Goal: Task Accomplishment & Management: Manage account settings

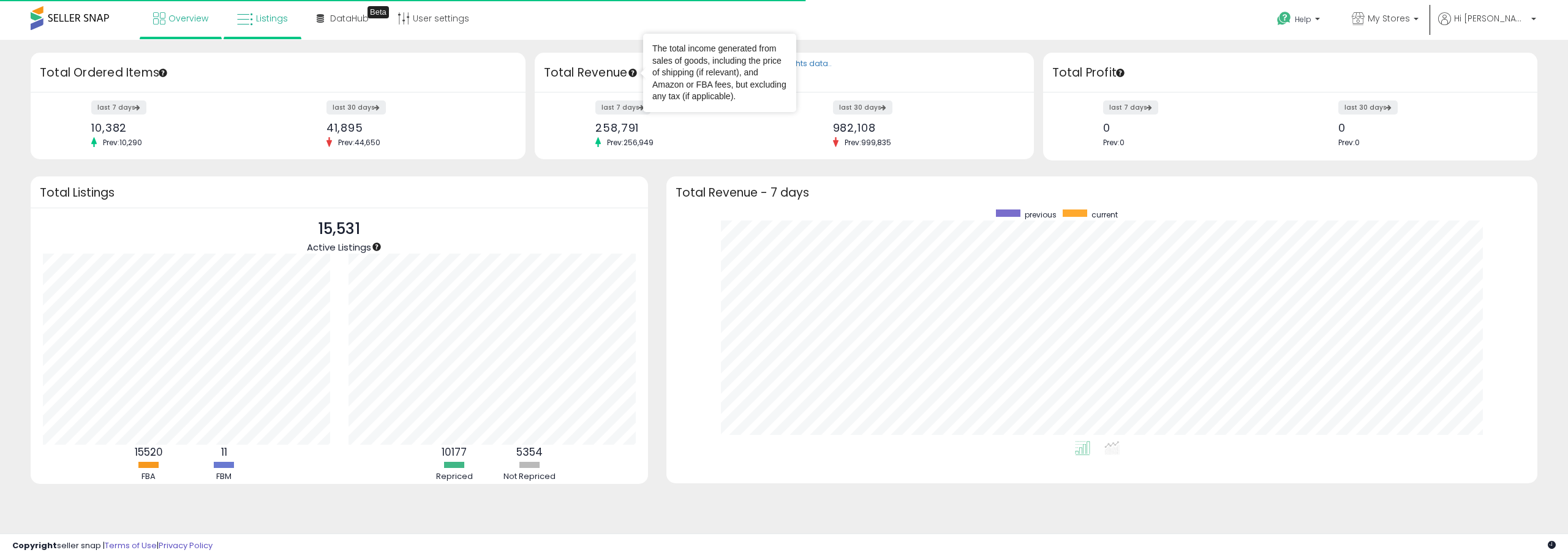
scroll to position [232, 846]
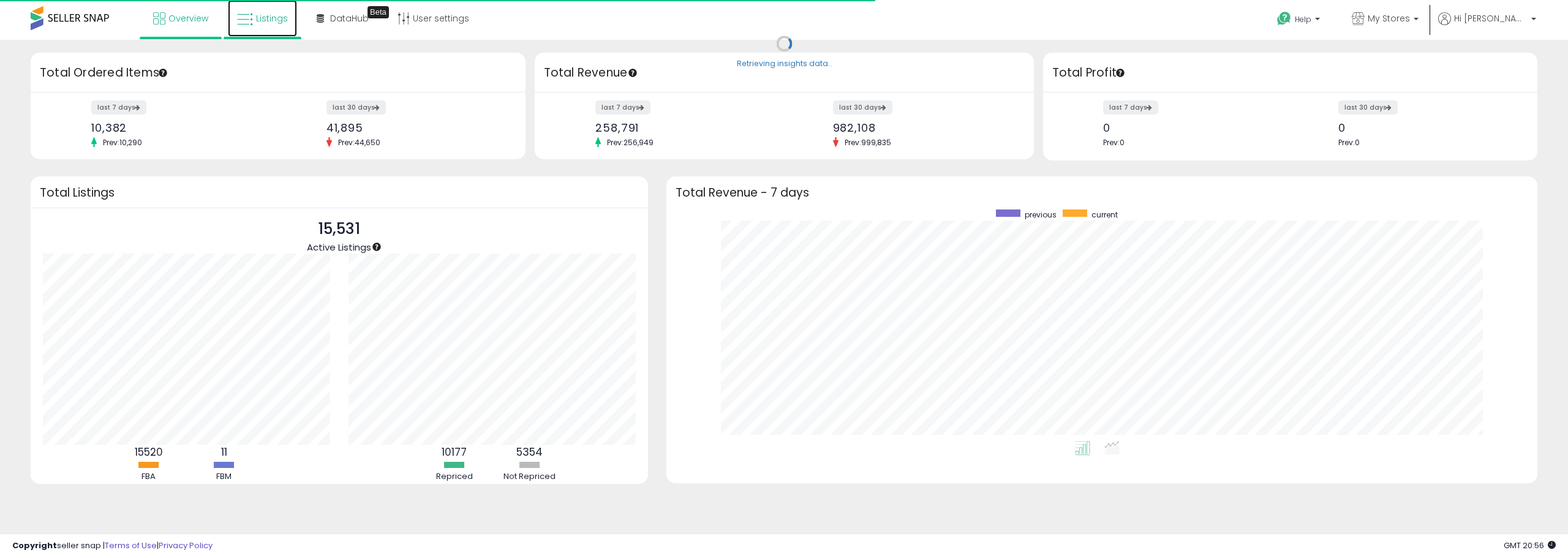
click at [271, 10] on link "Listings" at bounding box center [263, 18] width 69 height 37
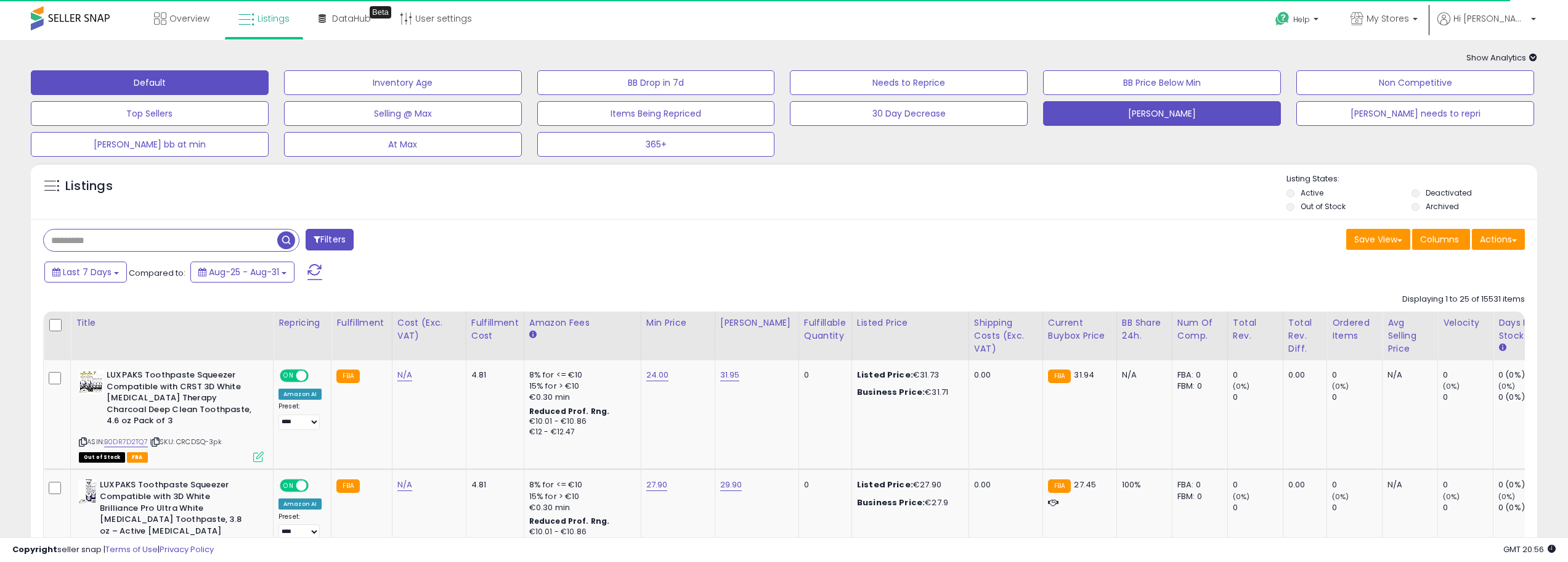
click at [1139, 120] on button "isaacs" at bounding box center [1162, 114] width 238 height 25
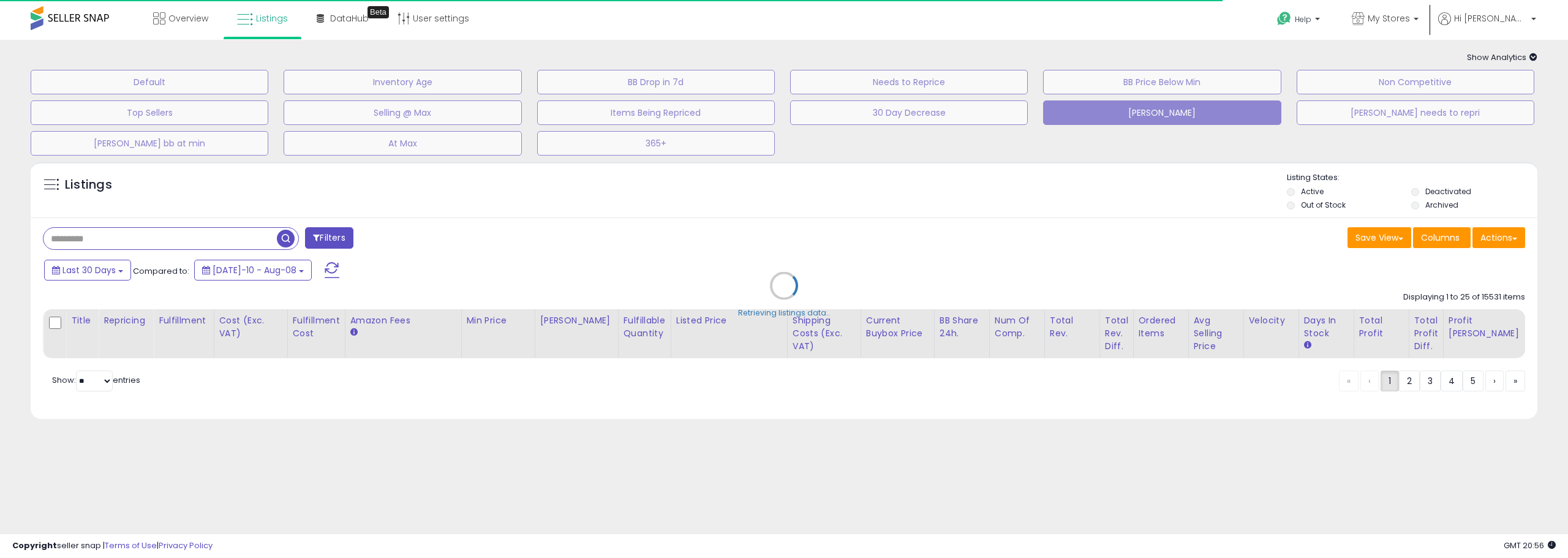
click at [127, 245] on div "Retrieving listings data.." at bounding box center [784, 295] width 1525 height 279
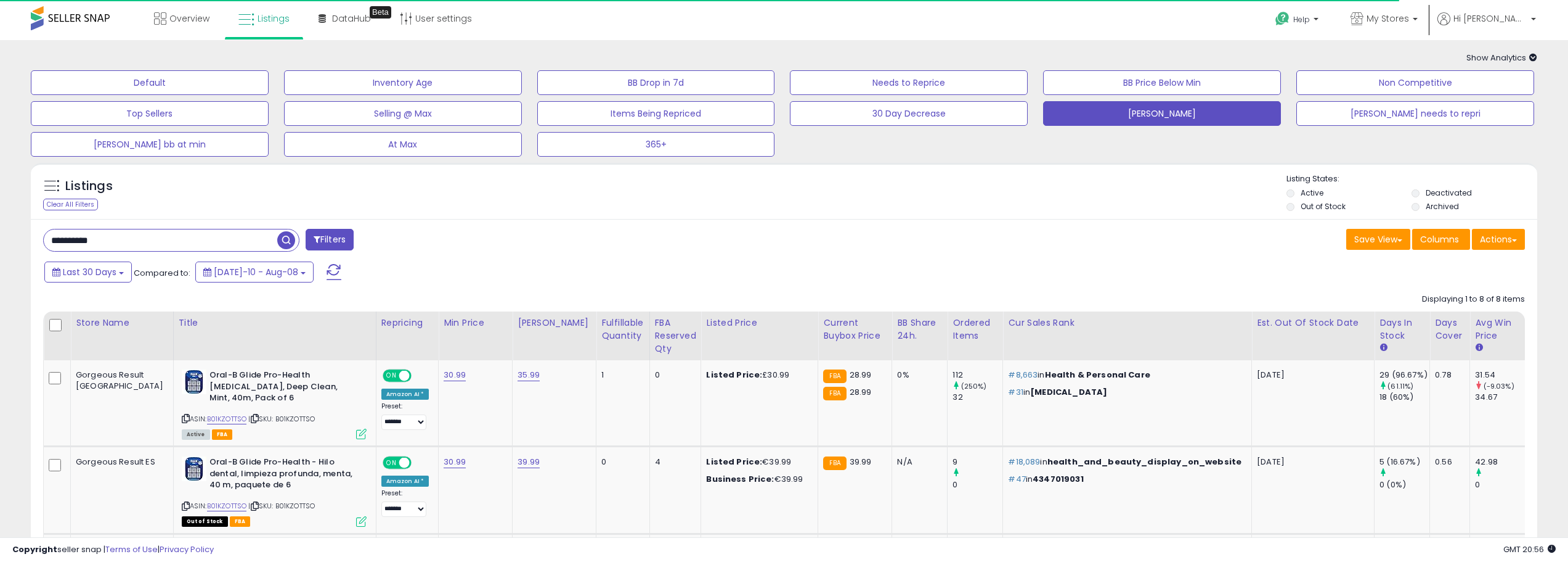
click at [127, 246] on input "**********" at bounding box center [160, 241] width 234 height 22
paste input "text"
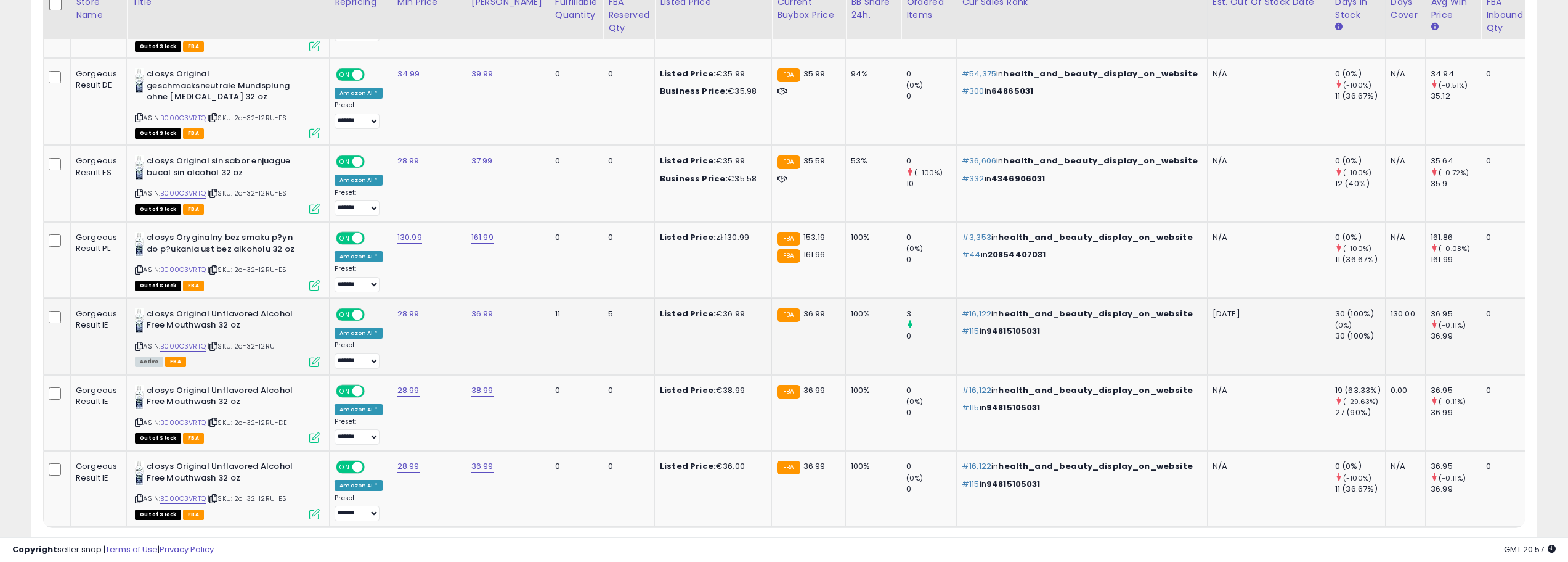
scroll to position [1942, 0]
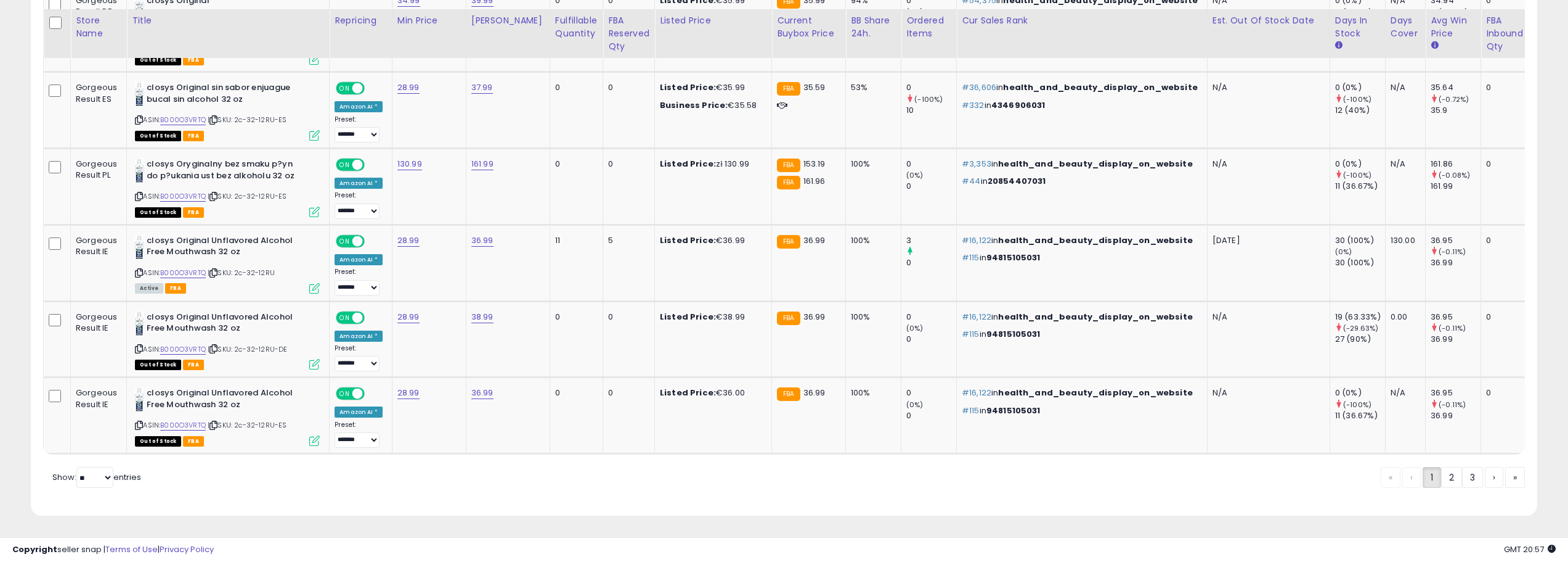
click at [1447, 475] on link "2" at bounding box center [1451, 477] width 21 height 21
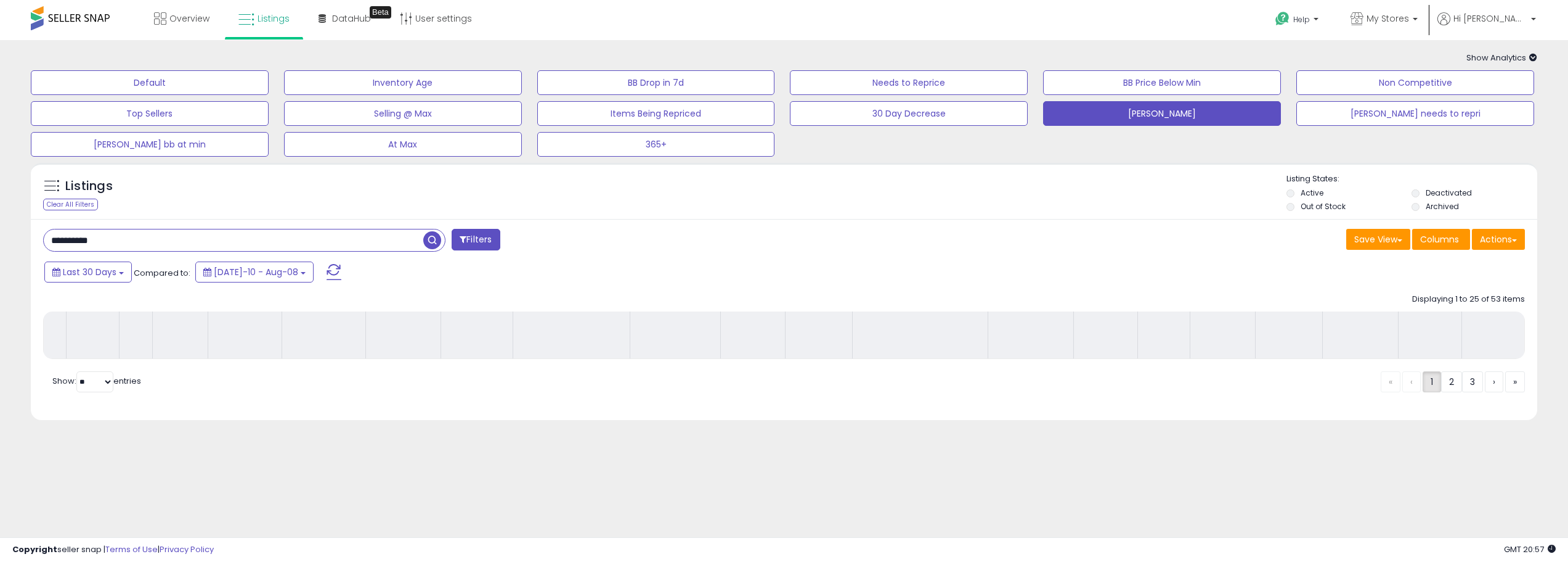
scroll to position [0, 0]
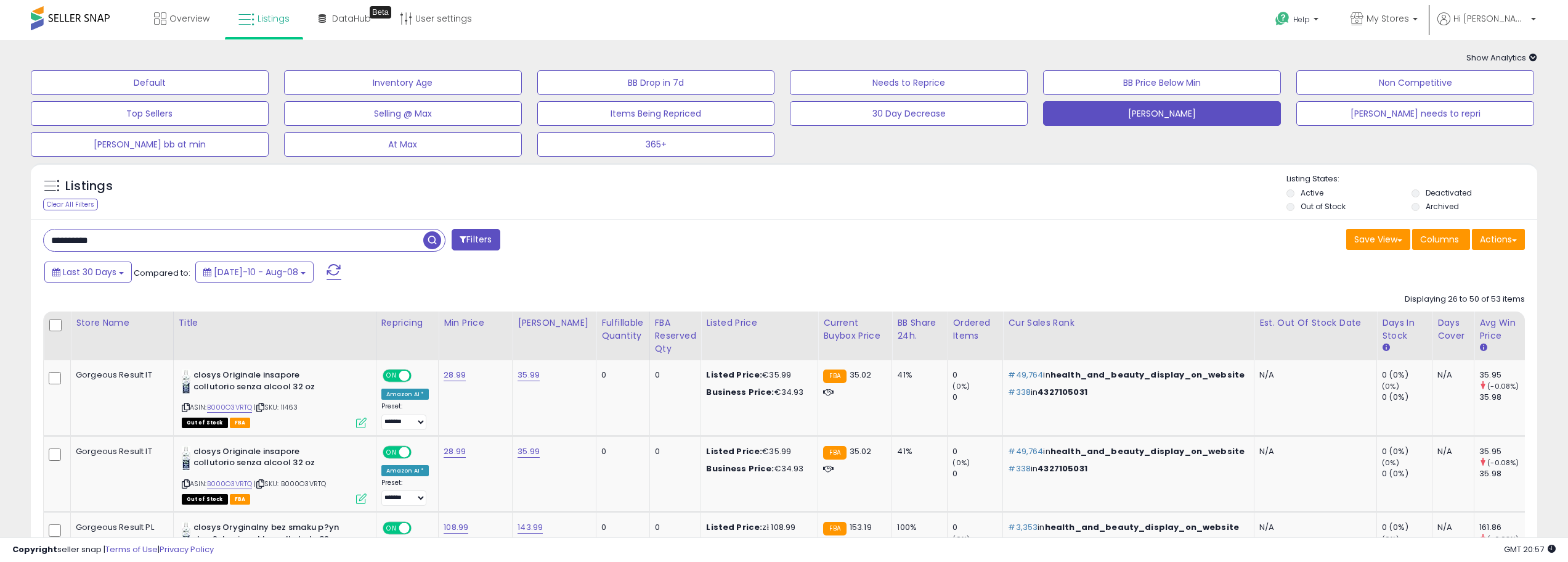
click at [843, 203] on div "Listings Clear All Filters Listing States:" at bounding box center [784, 195] width 1507 height 42
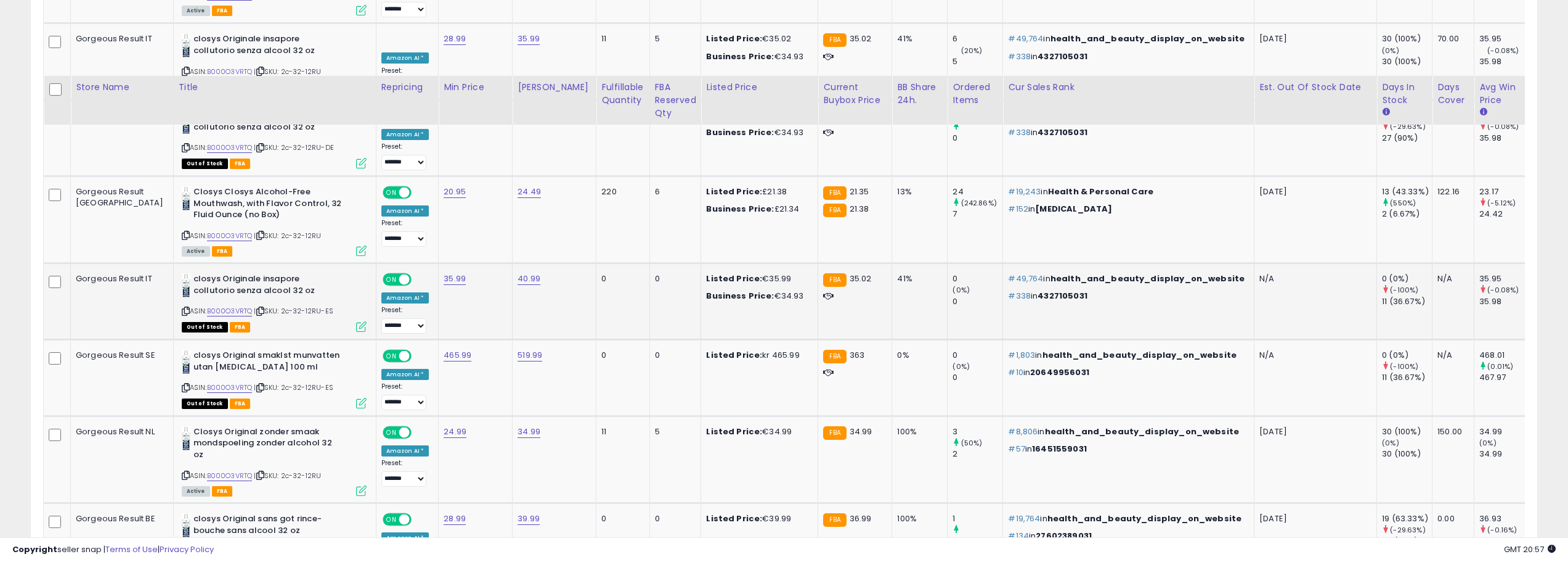
scroll to position [1480, 0]
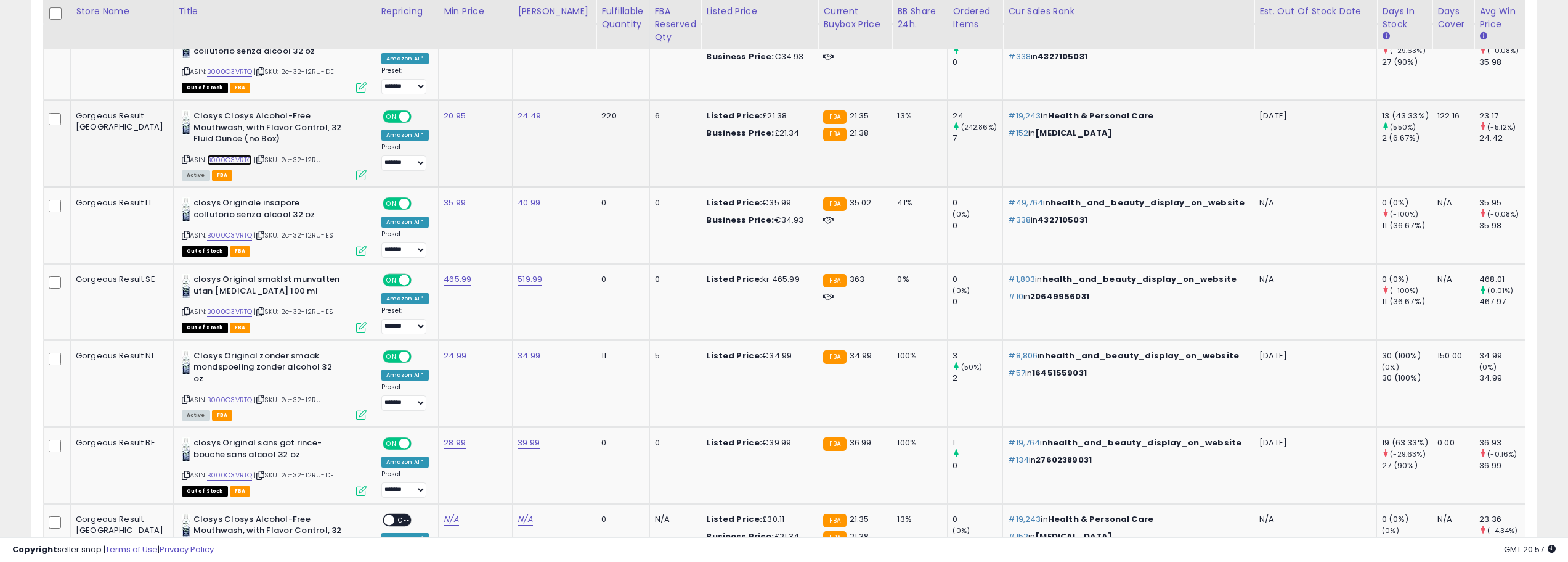
click at [207, 158] on link "B000O3VRTQ" at bounding box center [229, 160] width 46 height 10
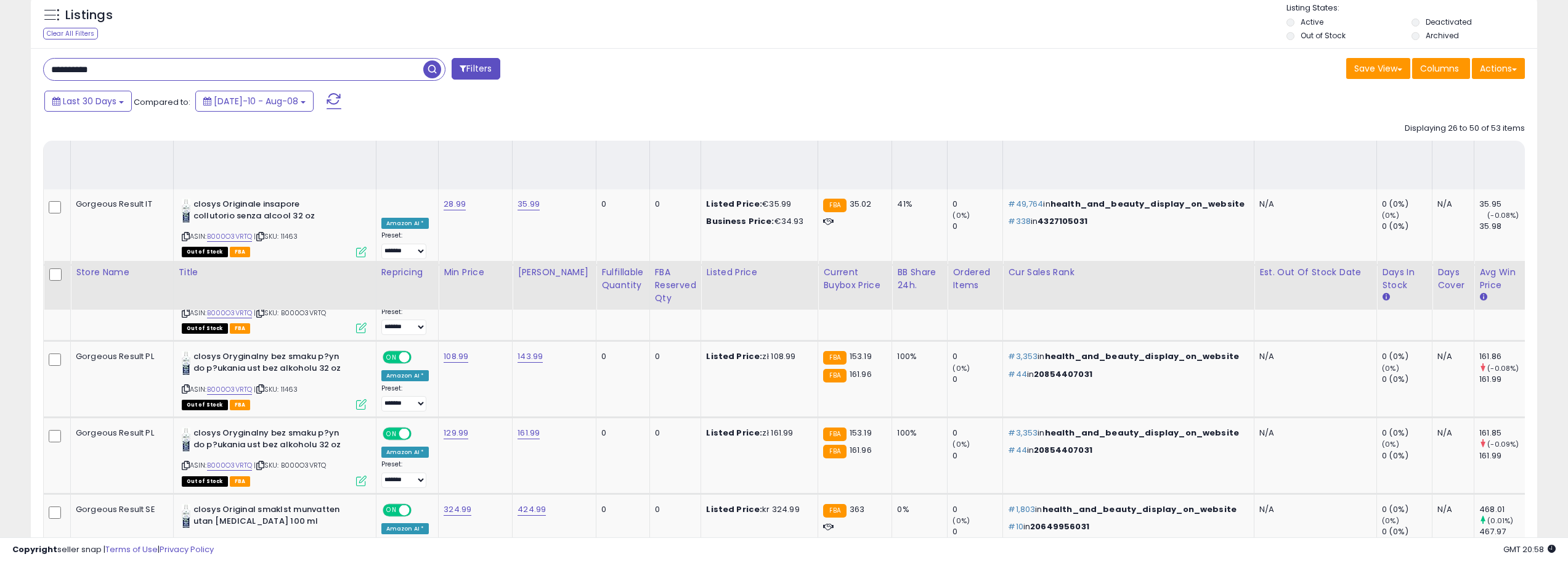
scroll to position [0, 0]
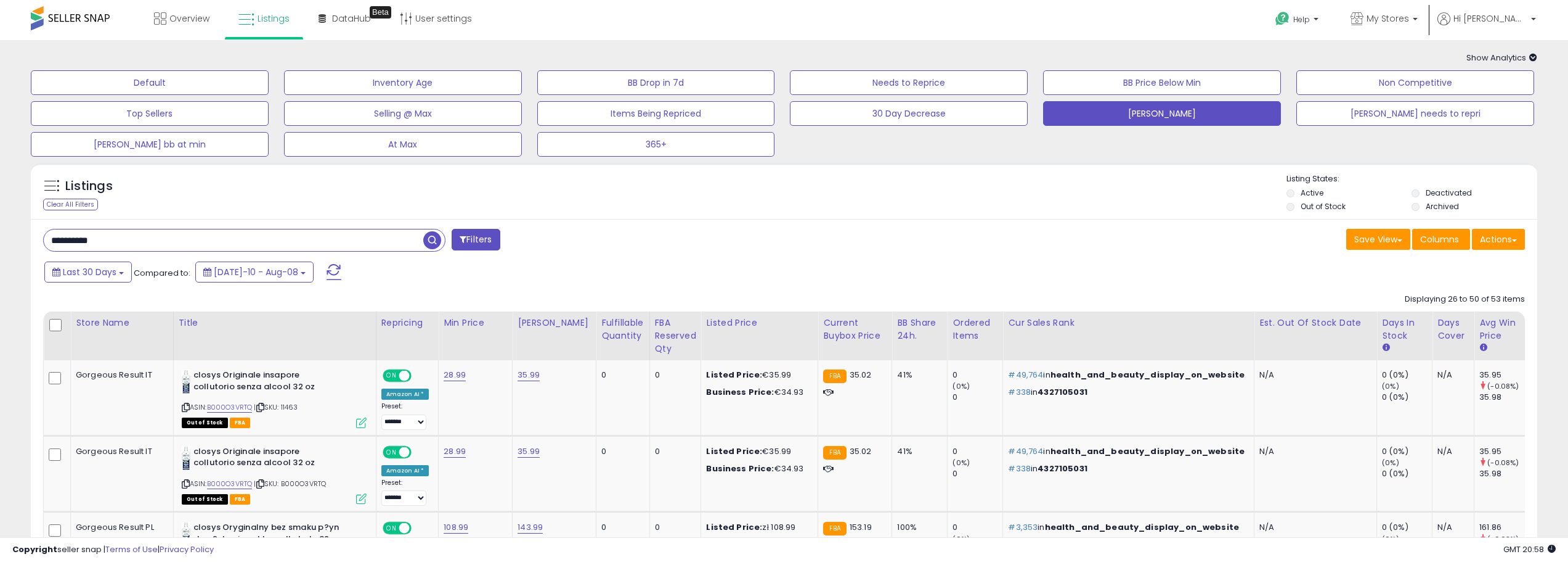
click at [402, 242] on input "**********" at bounding box center [233, 241] width 379 height 22
paste input "text"
click at [425, 242] on span "button" at bounding box center [432, 240] width 18 height 18
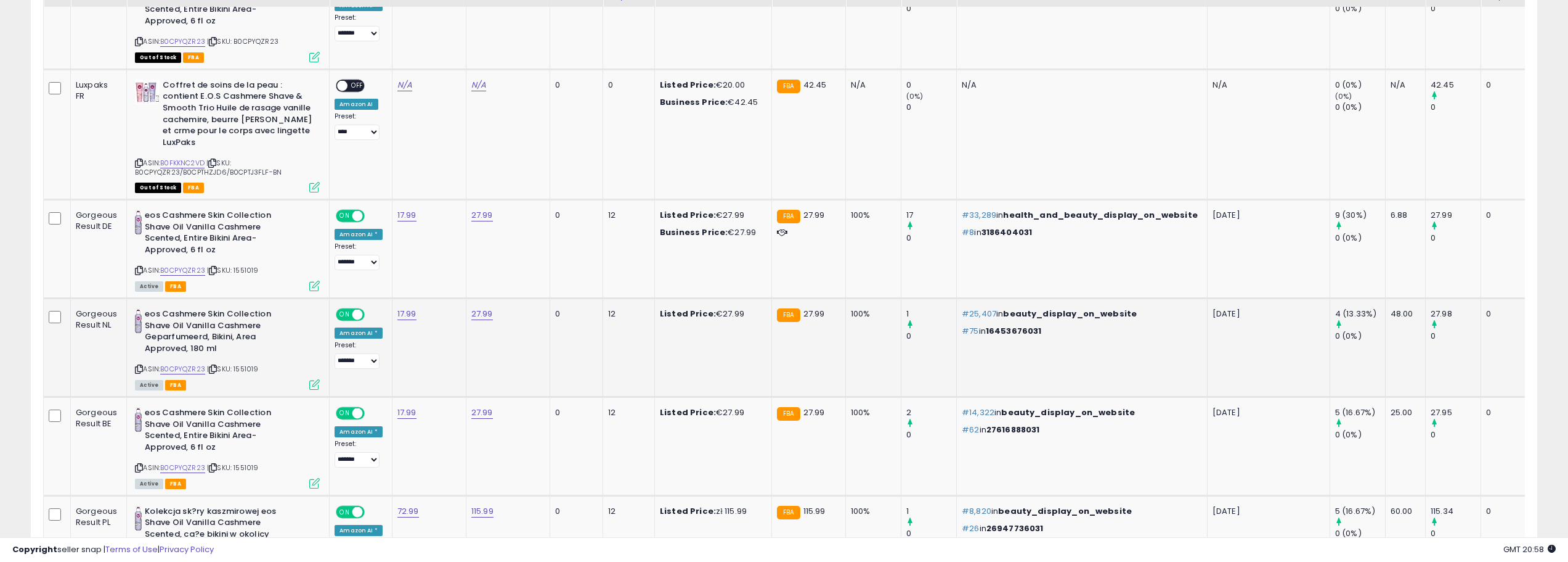
scroll to position [1048, 0]
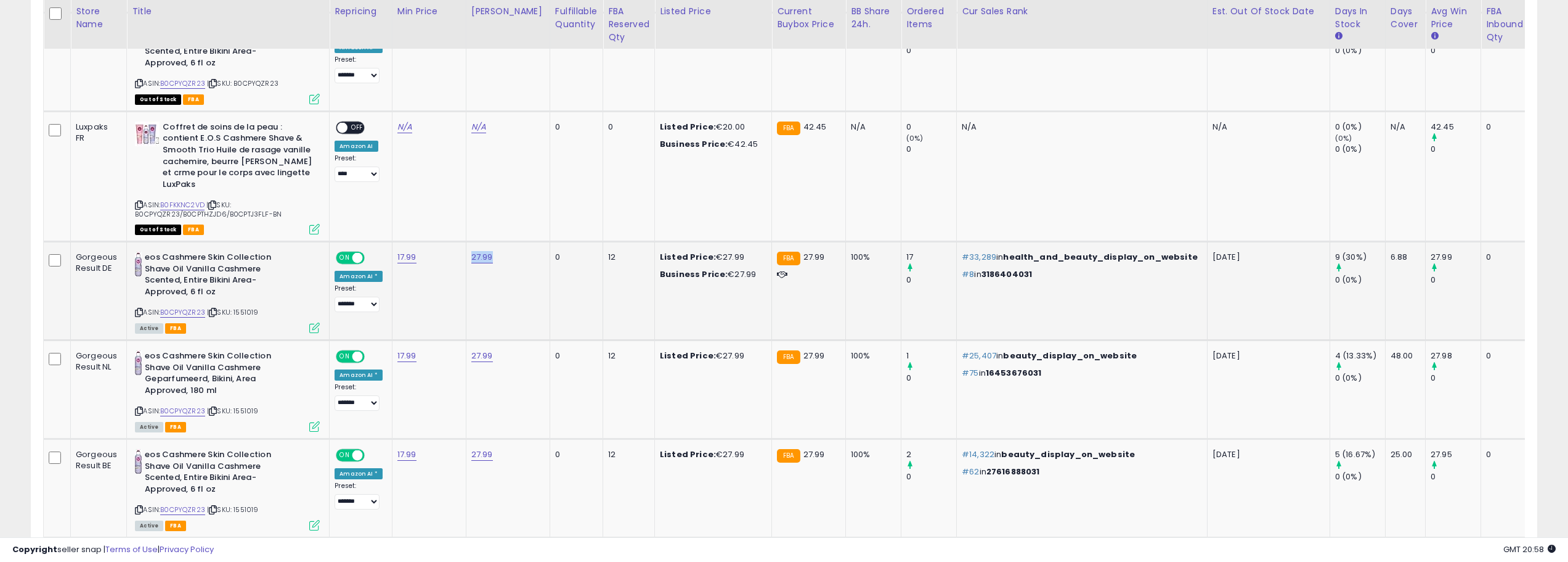
drag, startPoint x: 447, startPoint y: 286, endPoint x: 686, endPoint y: 314, distance: 240.6
click at [656, 308] on tr "Gorgeous Result DE eos Cashmere Skin Collection Shave Oil Vanilla Cashmere Scen…" at bounding box center [873, 291] width 1660 height 98
click at [690, 314] on td "Listed Price: €27.99 Business Price: €27.99" at bounding box center [713, 291] width 117 height 98
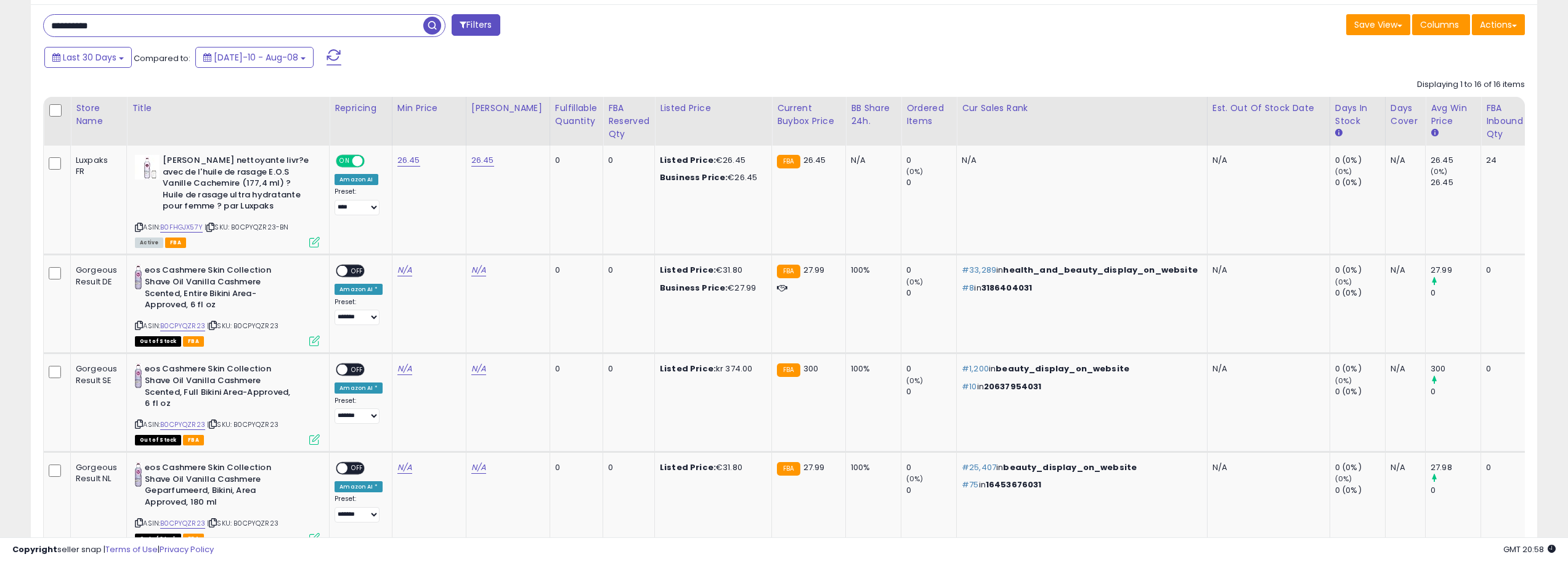
scroll to position [185, 0]
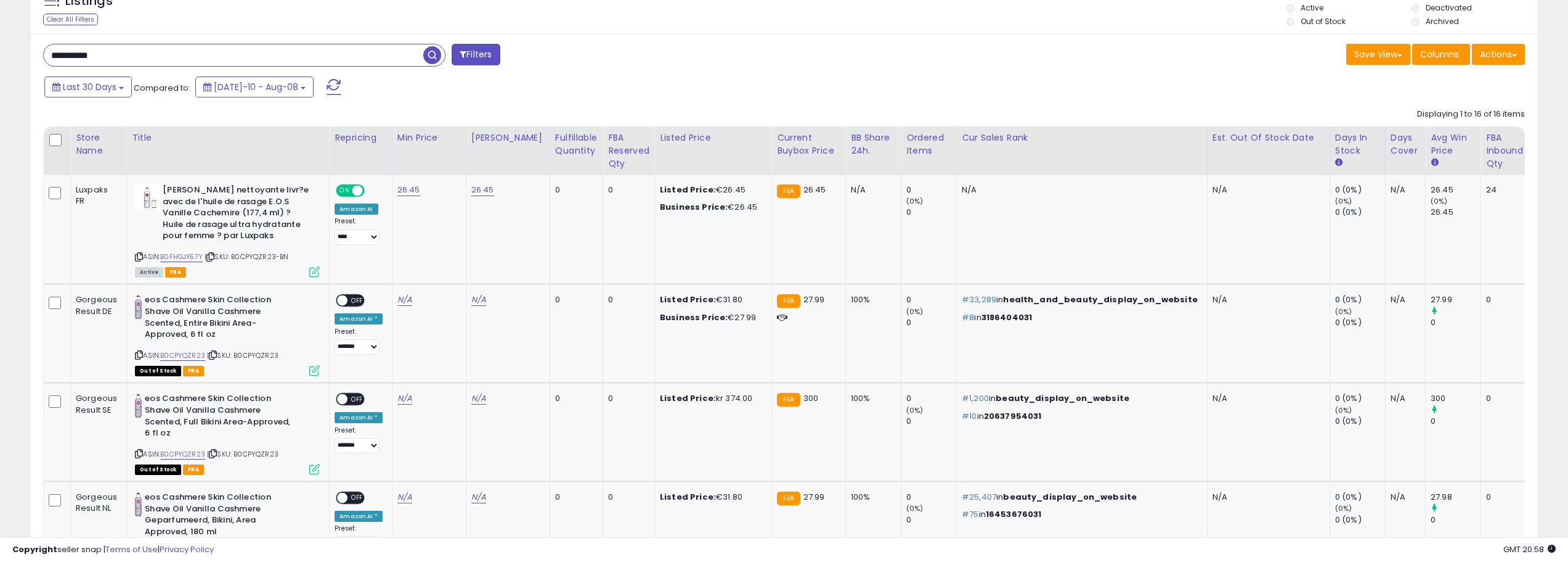
click at [395, 55] on input "**********" at bounding box center [233, 55] width 379 height 22
paste input "text"
type input "**********"
click at [433, 58] on span "button" at bounding box center [432, 55] width 18 height 18
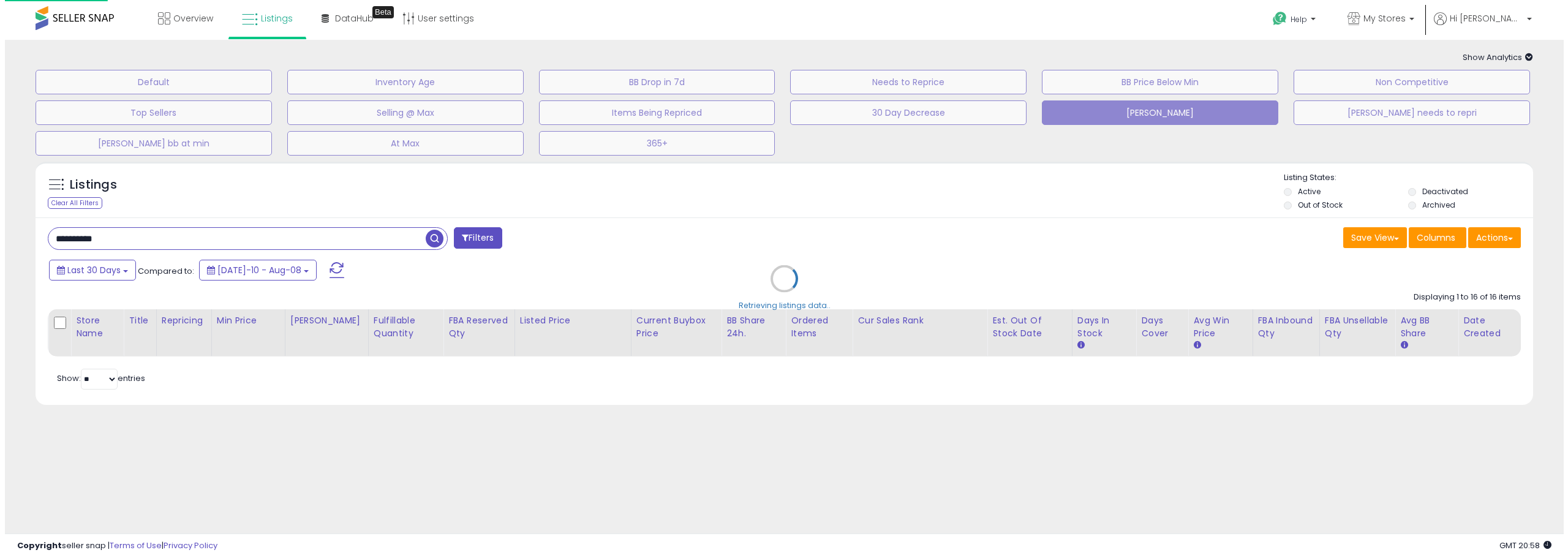
scroll to position [0, 0]
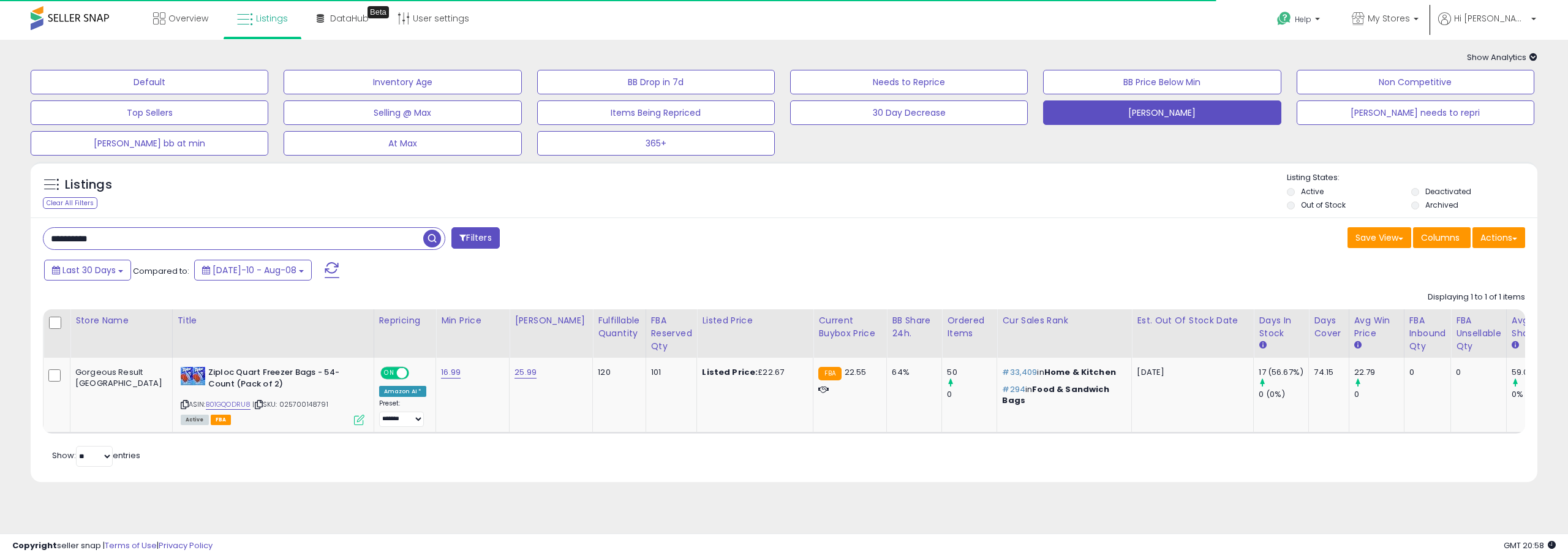
click at [867, 212] on div "Listings Clear All Filters Listing States:" at bounding box center [783, 193] width 1506 height 42
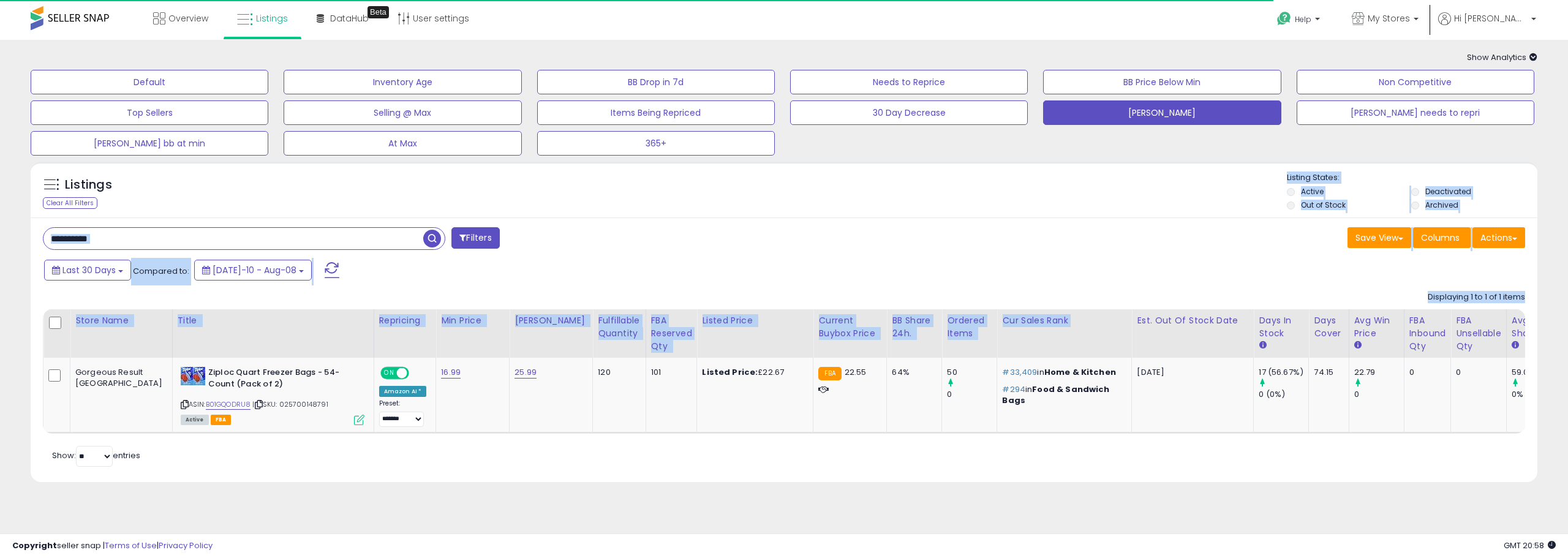
drag, startPoint x: 818, startPoint y: 224, endPoint x: 1064, endPoint y: 344, distance: 273.7
click at [1064, 344] on div "Listings Clear All Filters Active" at bounding box center [783, 321] width 1506 height 320
click at [916, 244] on div "Save View Save As New View Update Current View Columns Actions Import Export Vi…" at bounding box center [1159, 239] width 750 height 24
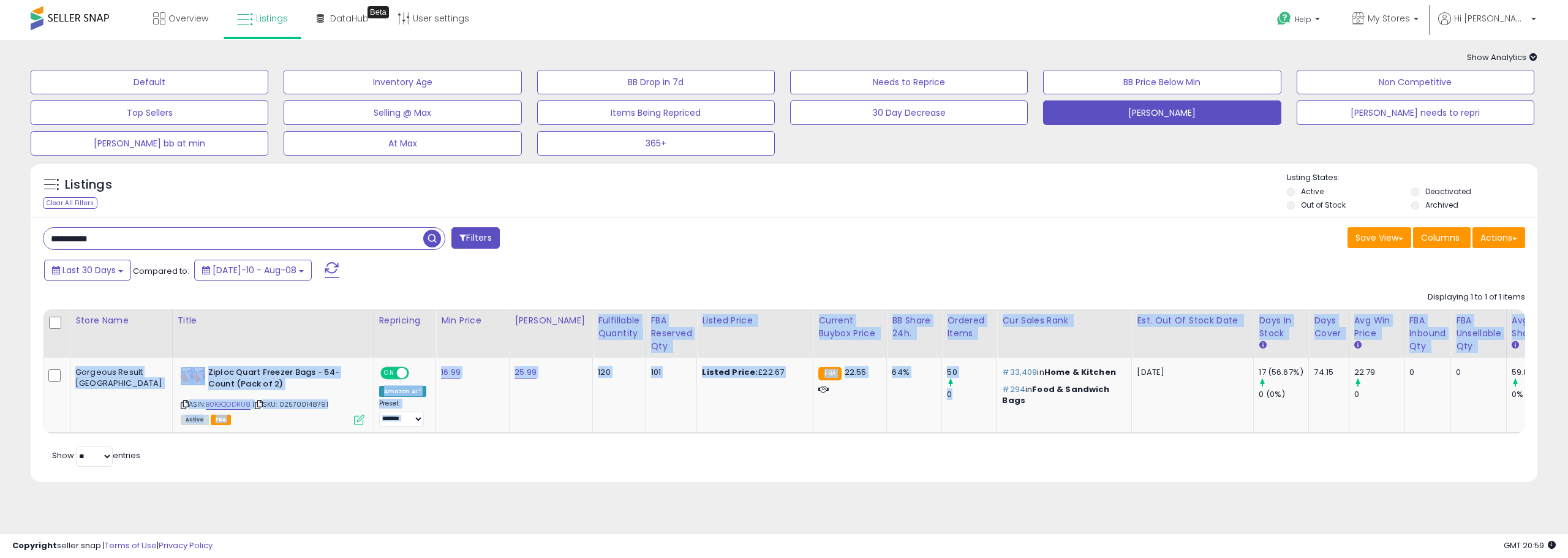
drag, startPoint x: 924, startPoint y: 401, endPoint x: 538, endPoint y: 308, distance: 397.0
click at [538, 310] on table "Store Name Title" at bounding box center [834, 371] width 1582 height 124
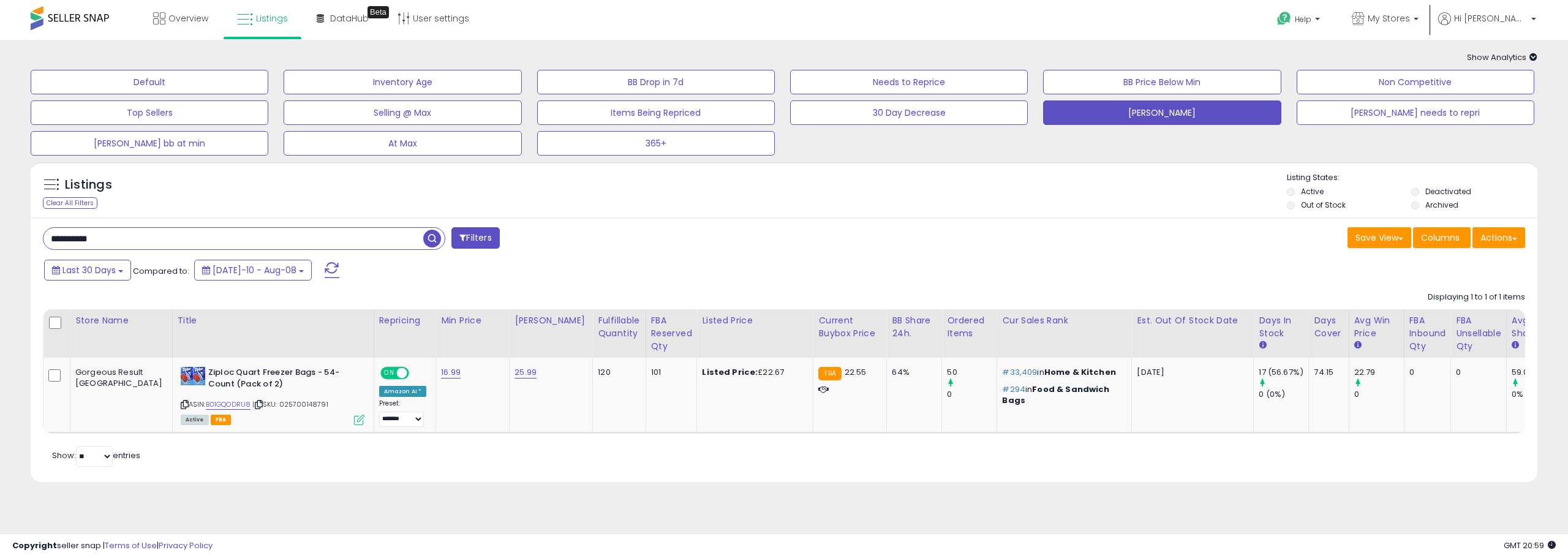
click at [659, 227] on div "**********" at bounding box center [783, 349] width 1506 height 264
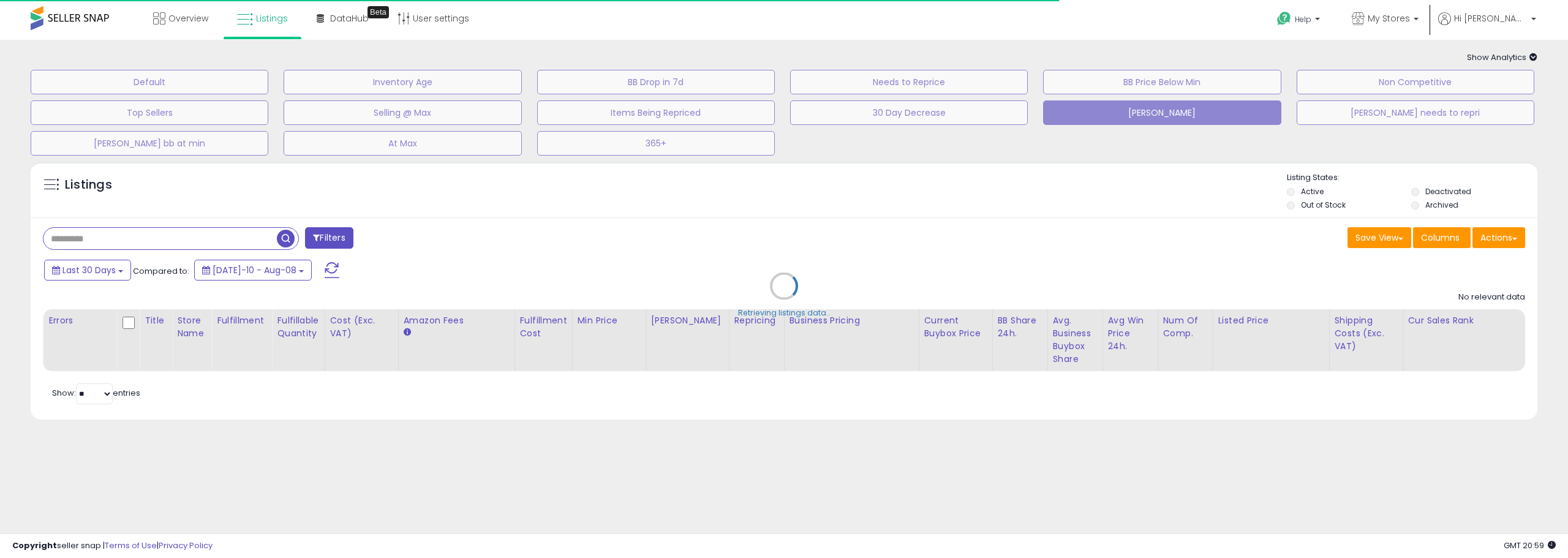
click at [166, 235] on div "Retrieving listings data.." at bounding box center [784, 295] width 1525 height 279
click at [164, 237] on div "Retrieving listings data.." at bounding box center [784, 295] width 1525 height 279
click at [164, 236] on input "**********" at bounding box center [160, 239] width 233 height 22
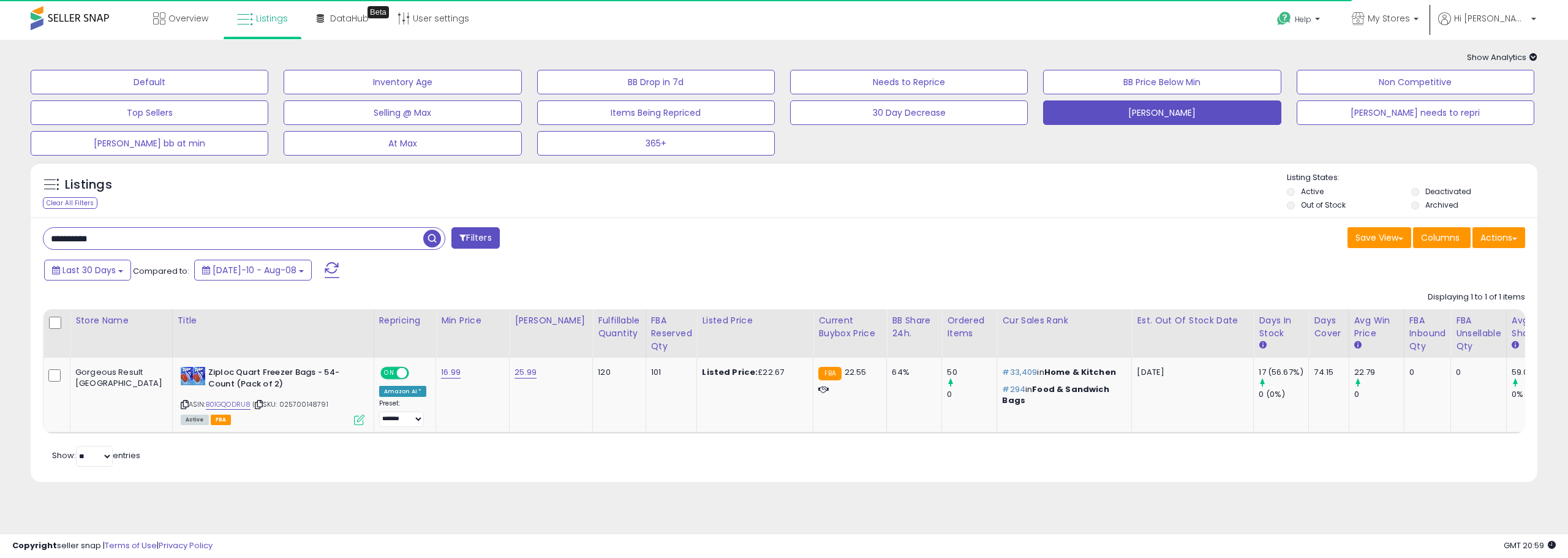
click at [164, 236] on input "**********" at bounding box center [233, 239] width 380 height 22
paste input "text"
type input "**********"
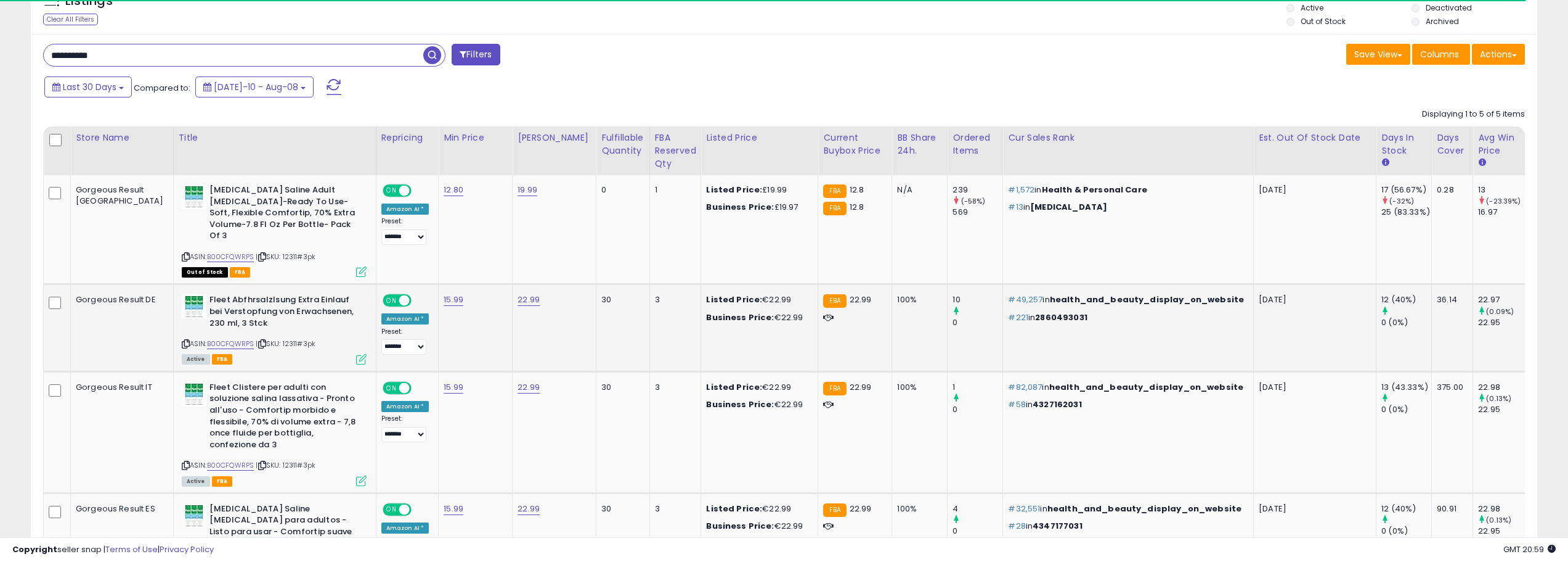
scroll to position [246, 0]
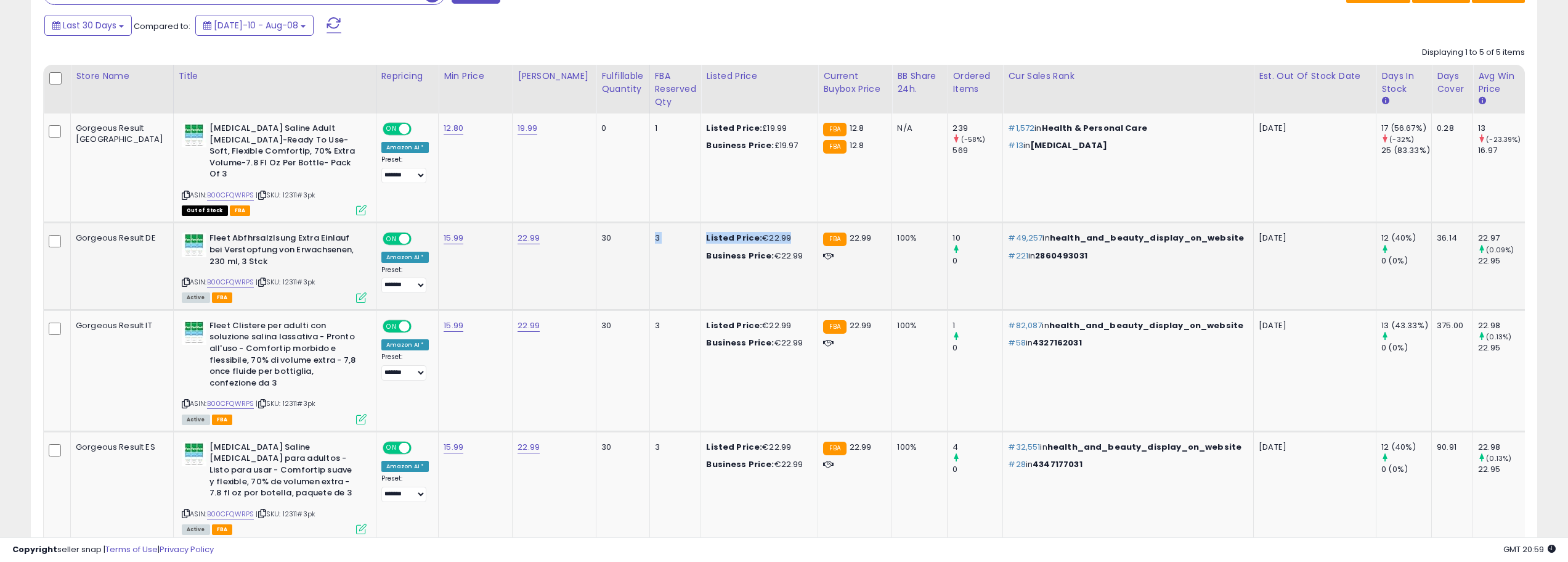
drag, startPoint x: 567, startPoint y: 242, endPoint x: 696, endPoint y: 294, distance: 139.1
click at [696, 294] on tr "Gorgeous Result DE Fleet Abfhrsalzlsung Extra Einlauf bei Verstopfung von Erwac…" at bounding box center [897, 265] width 1707 height 87
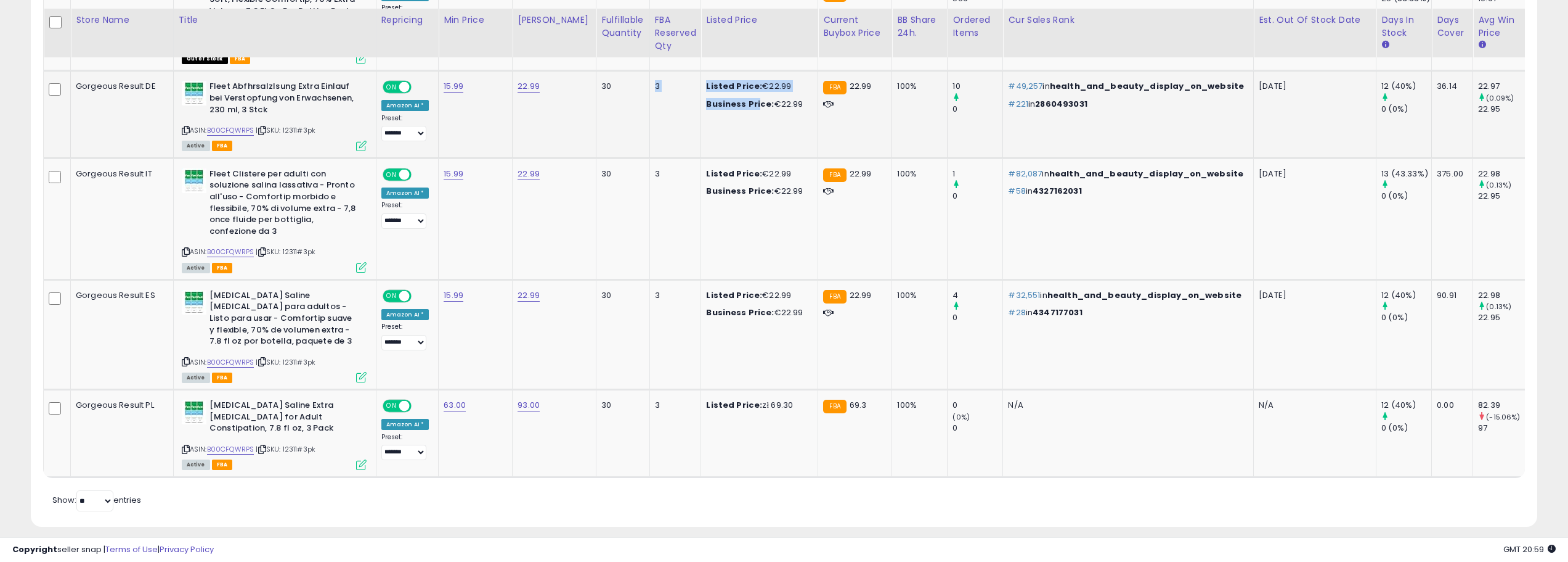
scroll to position [407, 0]
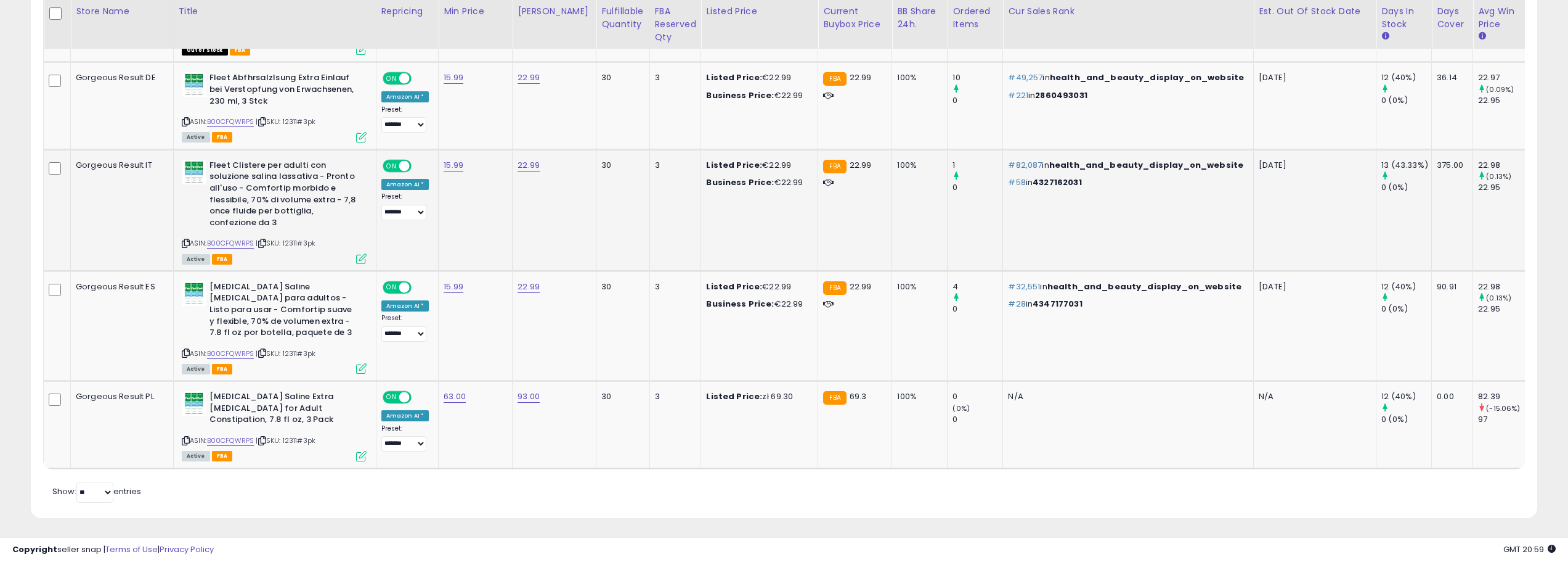
click at [596, 216] on td "30" at bounding box center [623, 210] width 53 height 122
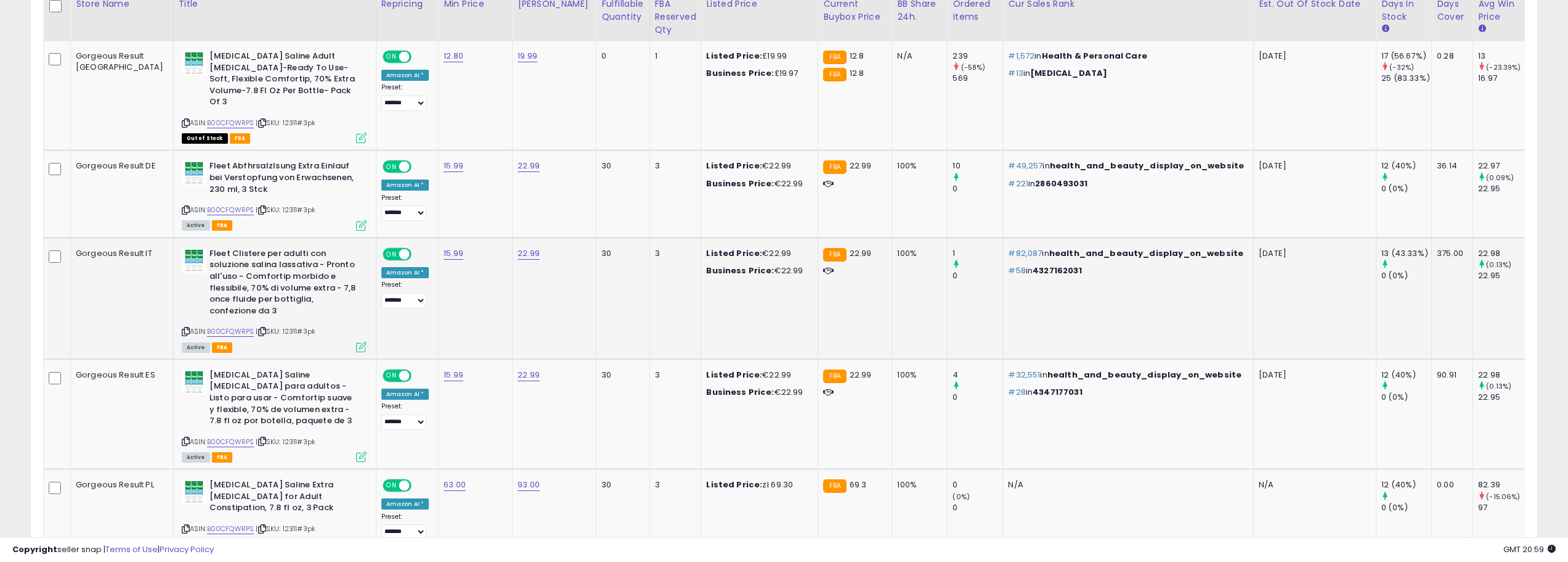
scroll to position [160, 0]
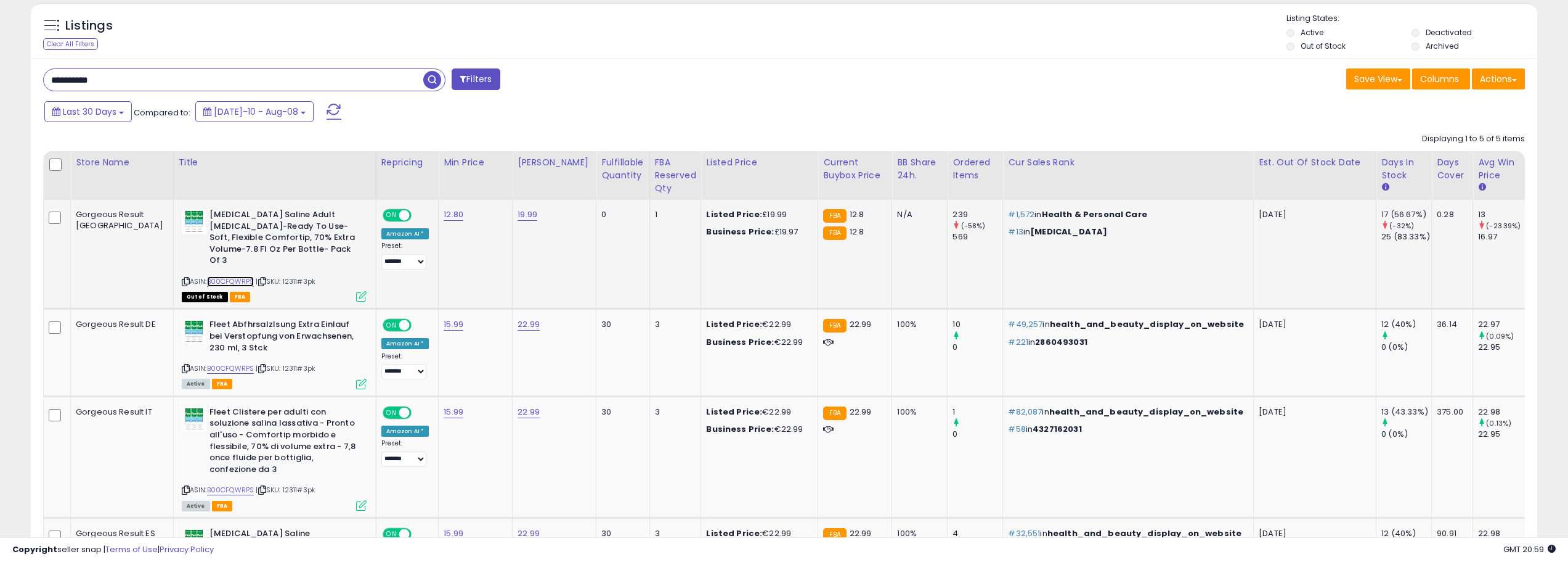
click at [207, 276] on link "B00CFQWRPS" at bounding box center [230, 281] width 47 height 10
drag, startPoint x: 674, startPoint y: 214, endPoint x: 725, endPoint y: 220, distance: 51.4
click at [725, 220] on div "Listed Price: £19.99" at bounding box center [757, 214] width 102 height 11
click at [735, 222] on div "Listed Price: £19.99 Business Price: £19.97" at bounding box center [757, 223] width 102 height 28
drag, startPoint x: 735, startPoint y: 222, endPoint x: 739, endPoint y: 251, distance: 29.3
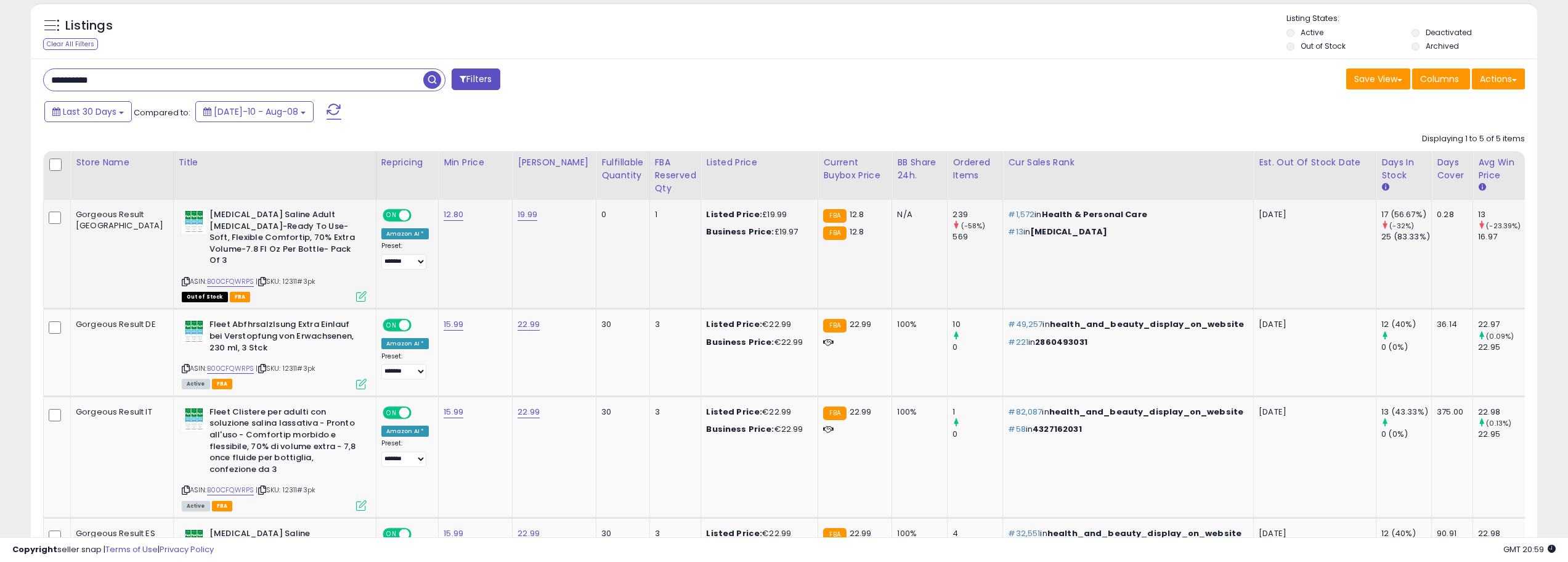
click at [739, 251] on td "Listed Price: £19.99 Business Price: £19.97" at bounding box center [760, 254] width 117 height 109
click at [736, 251] on td "Listed Price: £19.99 Business Price: £19.97" at bounding box center [760, 254] width 117 height 109
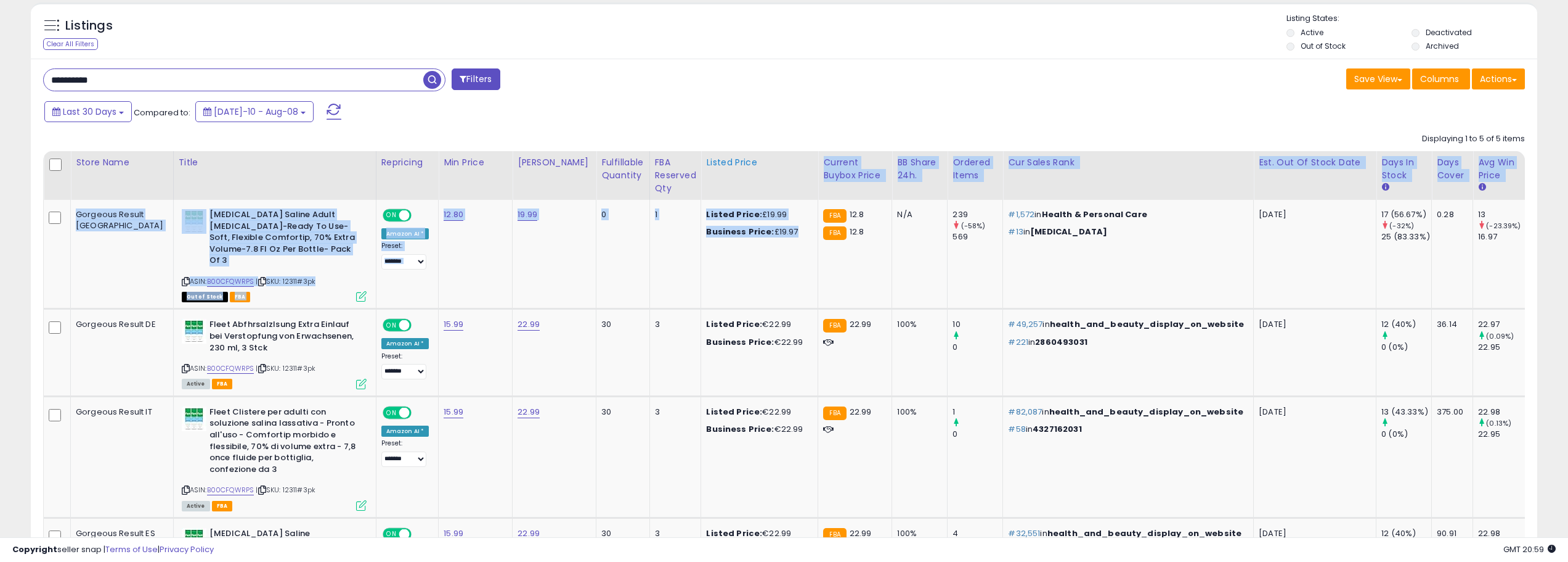
drag, startPoint x: 732, startPoint y: 242, endPoint x: 704, endPoint y: 174, distance: 73.5
click at [704, 175] on table "Store Name Title" at bounding box center [897, 433] width 1708 height 565
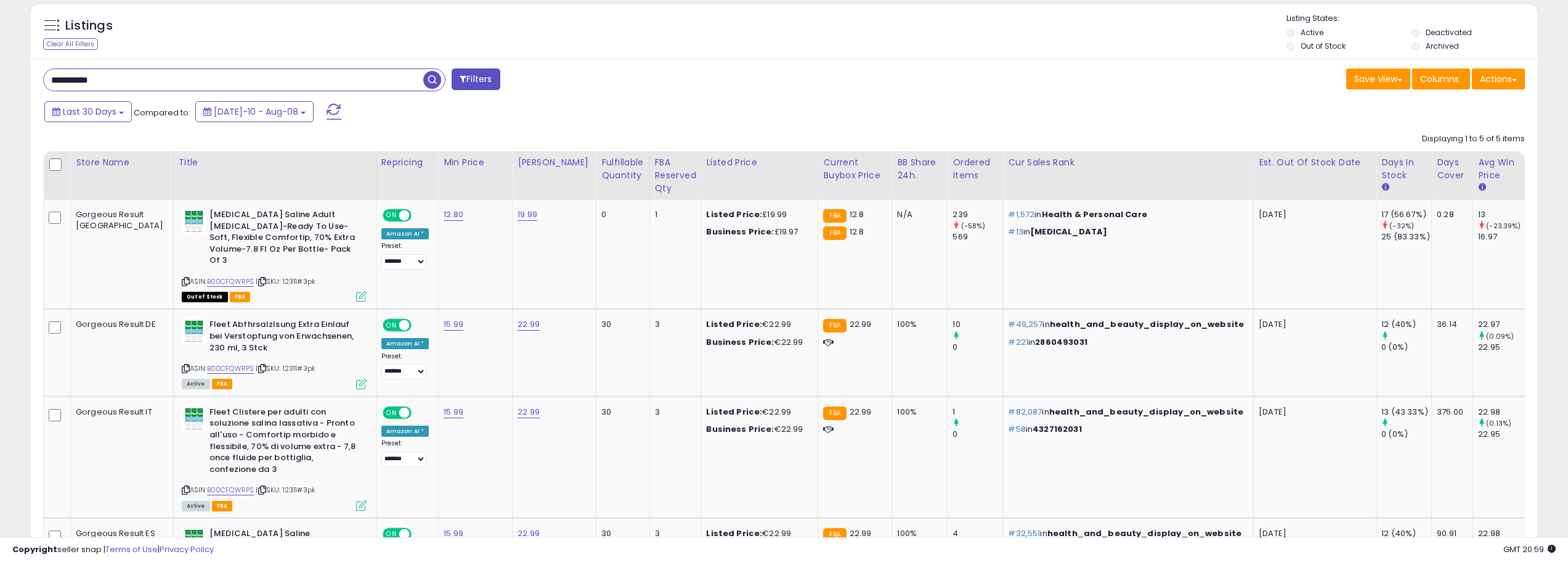
click at [834, 47] on div "Listings Clear All Filters Listing States:" at bounding box center [784, 34] width 1507 height 42
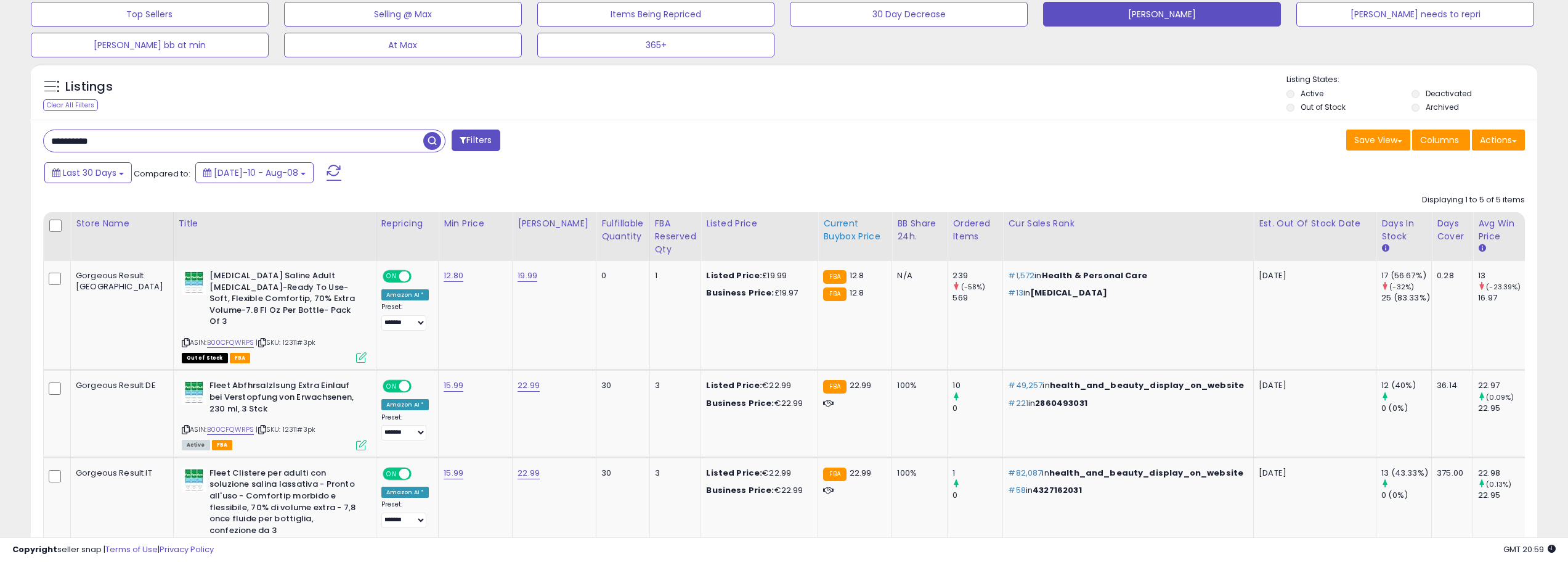
scroll to position [98, 0]
